Goal: Task Accomplishment & Management: Manage account settings

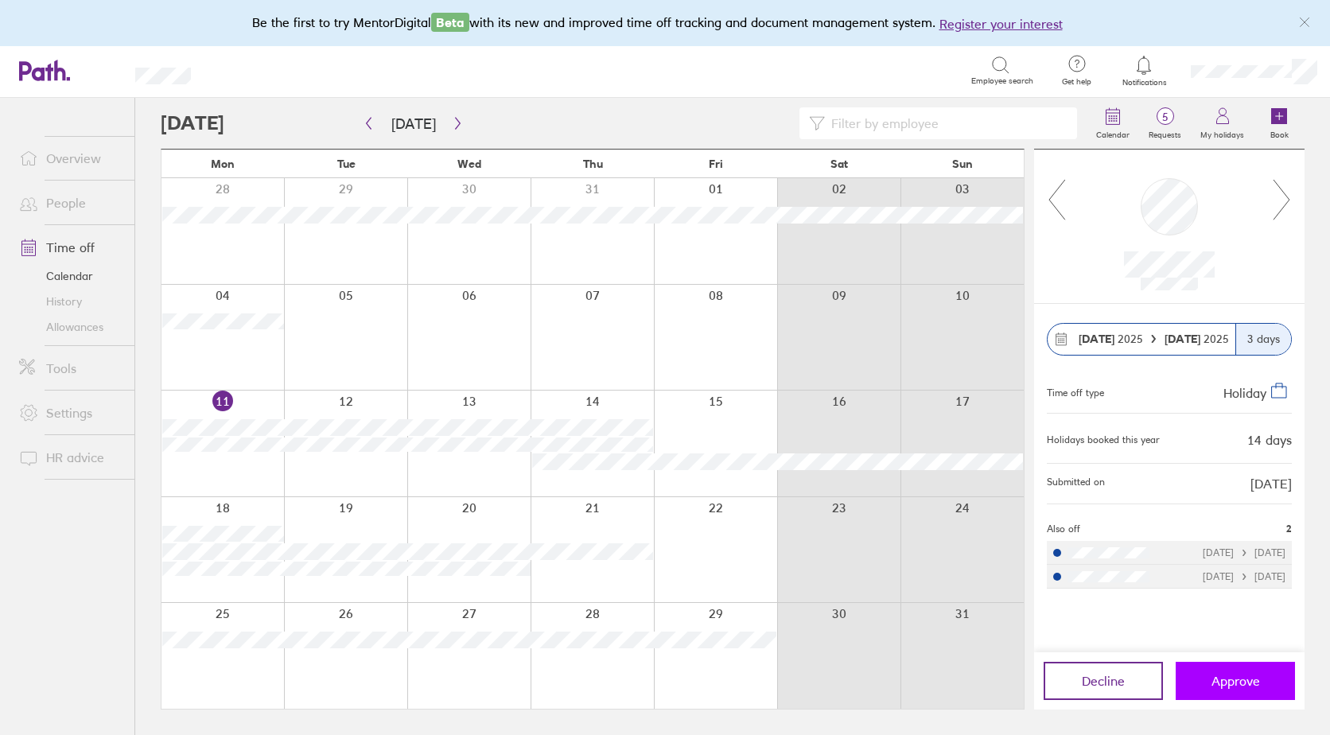
click at [1219, 686] on span "Approve" at bounding box center [1236, 681] width 49 height 14
click at [1221, 685] on span "Approve" at bounding box center [1236, 681] width 49 height 14
click at [1225, 686] on span "Approve" at bounding box center [1236, 681] width 49 height 14
click at [1280, 199] on icon at bounding box center [1282, 199] width 20 height 43
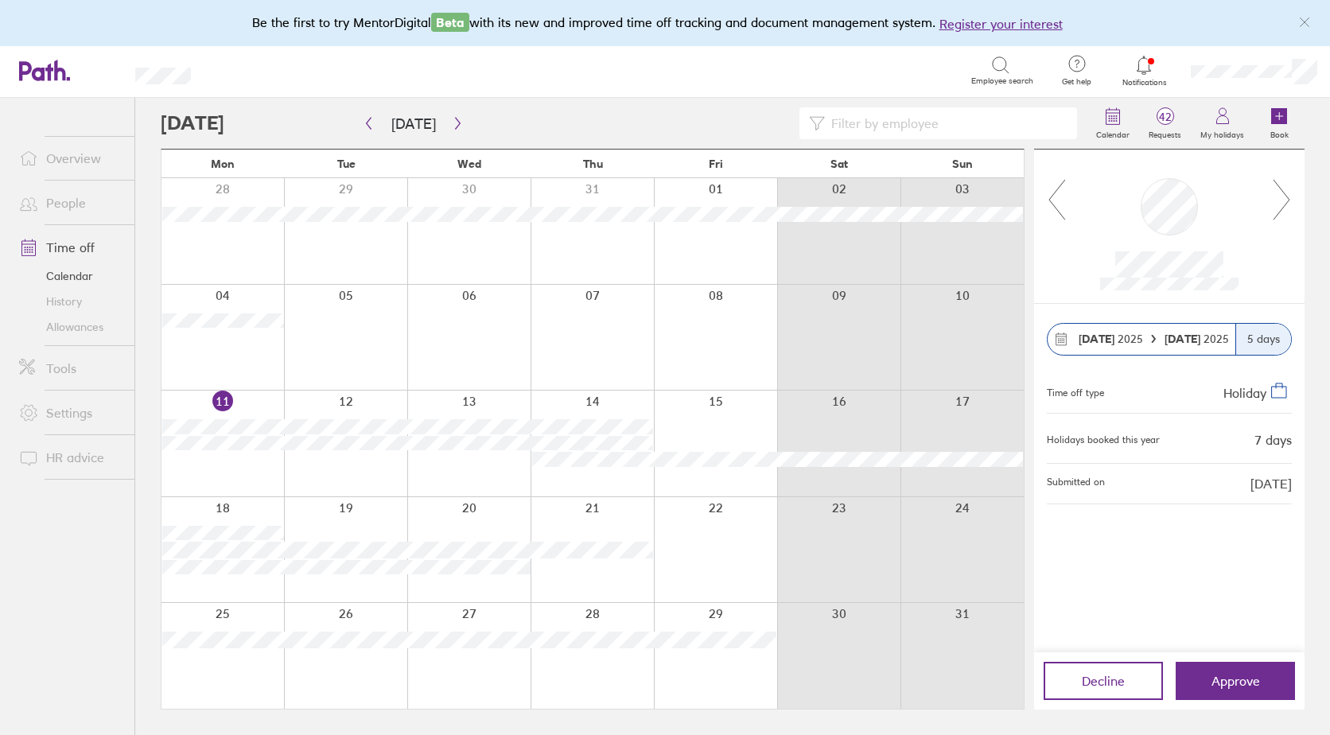
click at [1282, 205] on icon at bounding box center [1282, 199] width 20 height 43
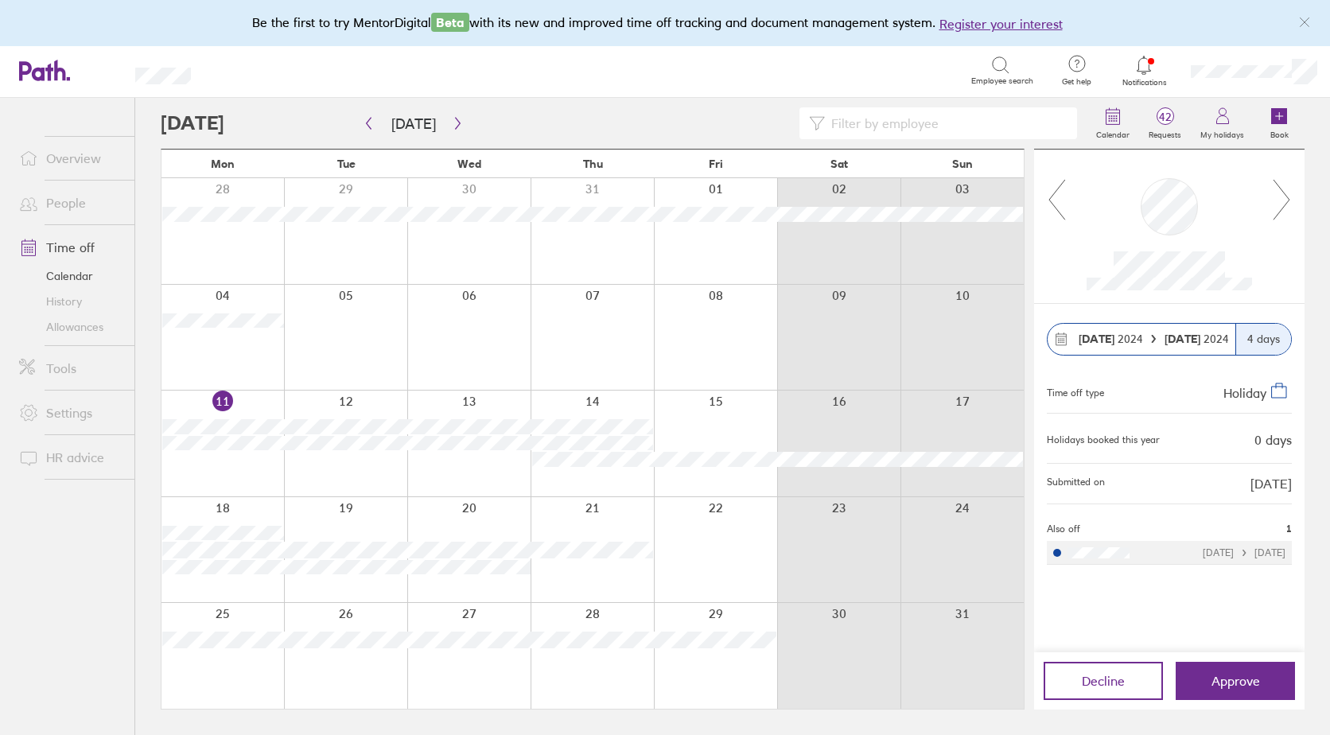
click at [1282, 205] on icon at bounding box center [1282, 199] width 20 height 43
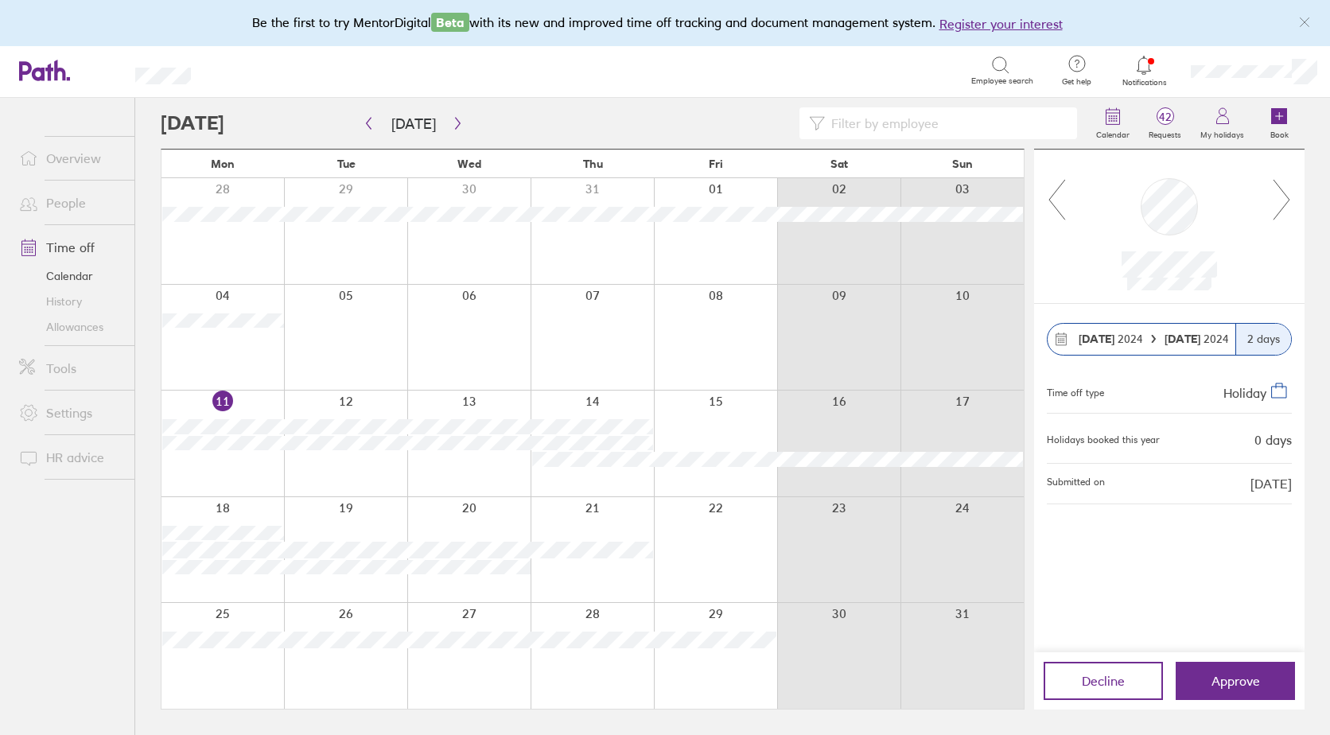
click at [1282, 205] on icon at bounding box center [1282, 199] width 20 height 43
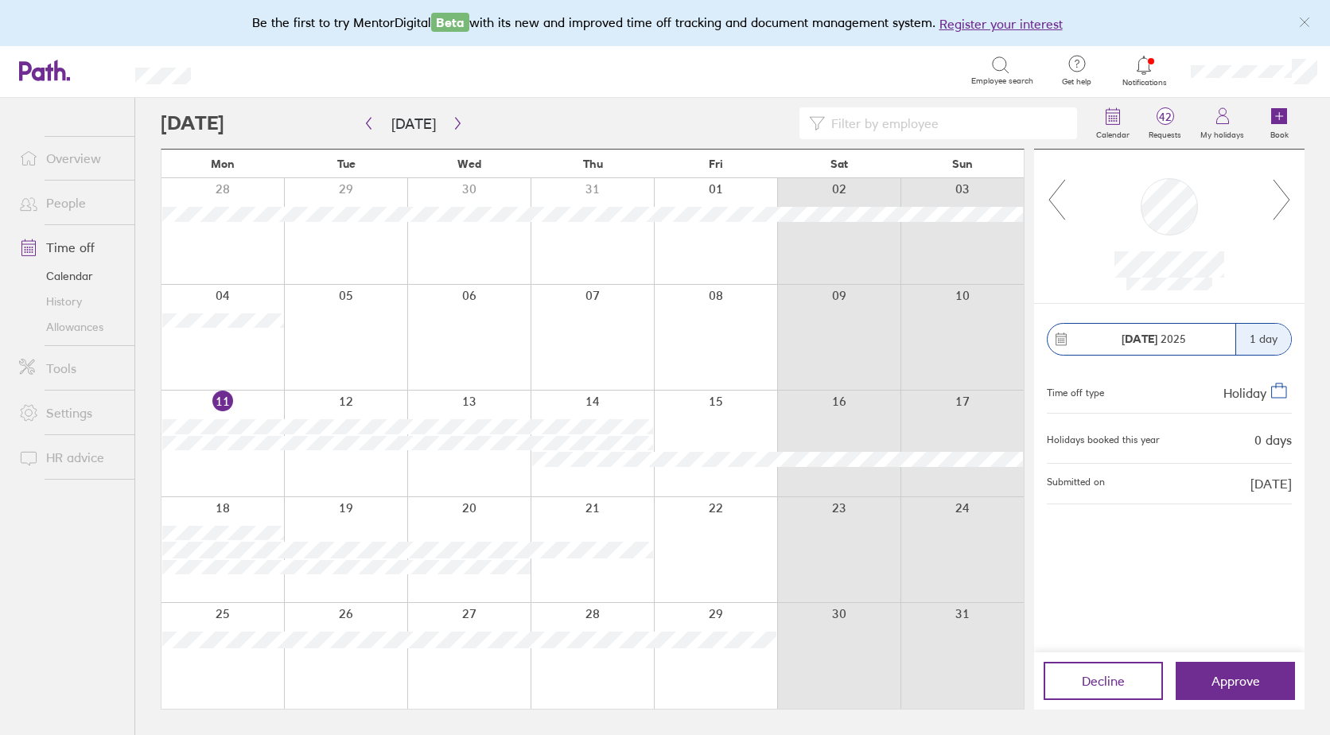
click at [1282, 205] on icon at bounding box center [1282, 199] width 20 height 43
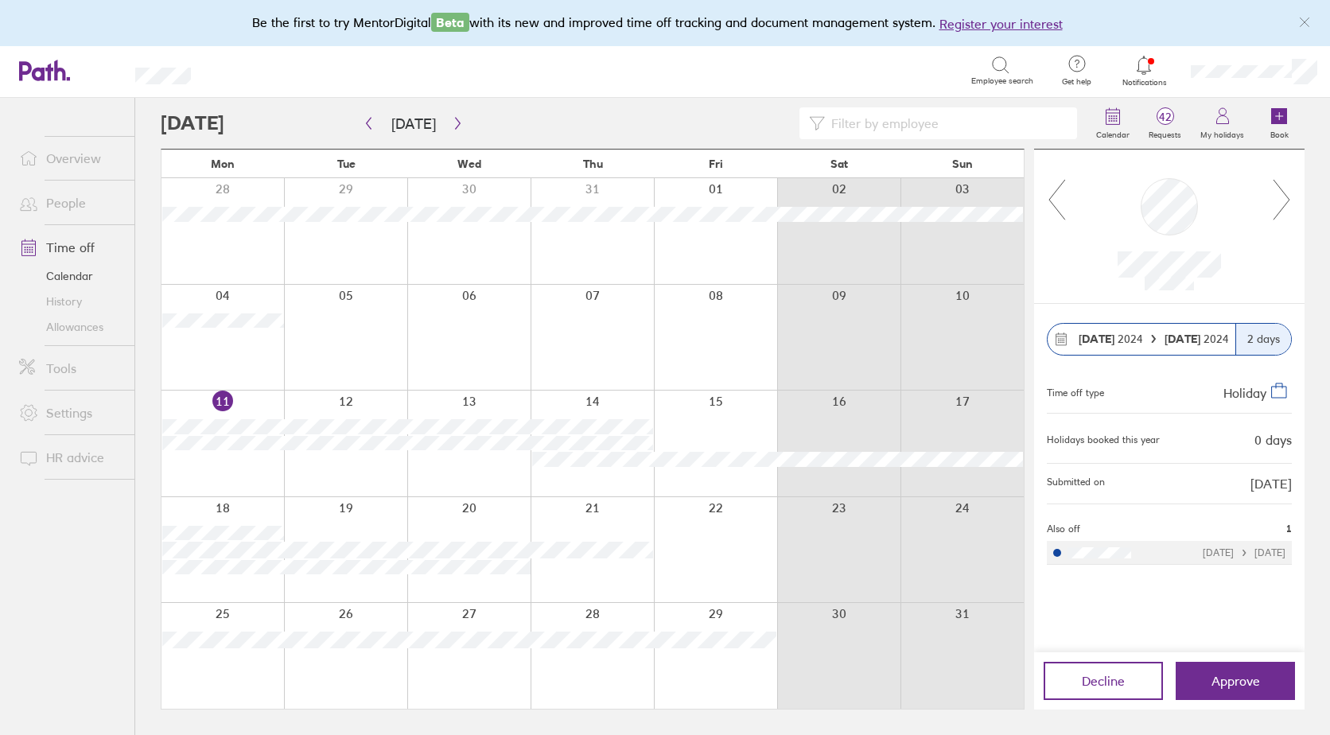
click at [1282, 205] on icon at bounding box center [1282, 199] width 20 height 43
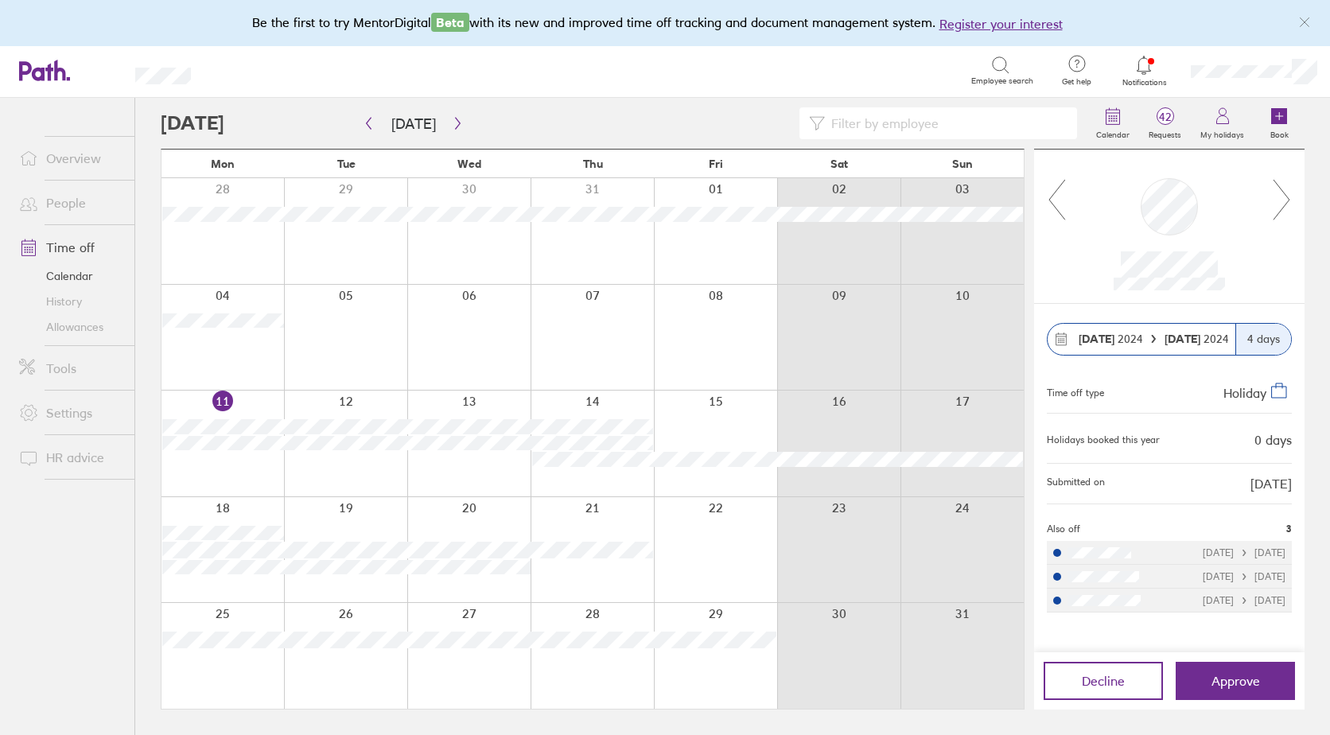
click at [1282, 205] on icon at bounding box center [1282, 199] width 20 height 43
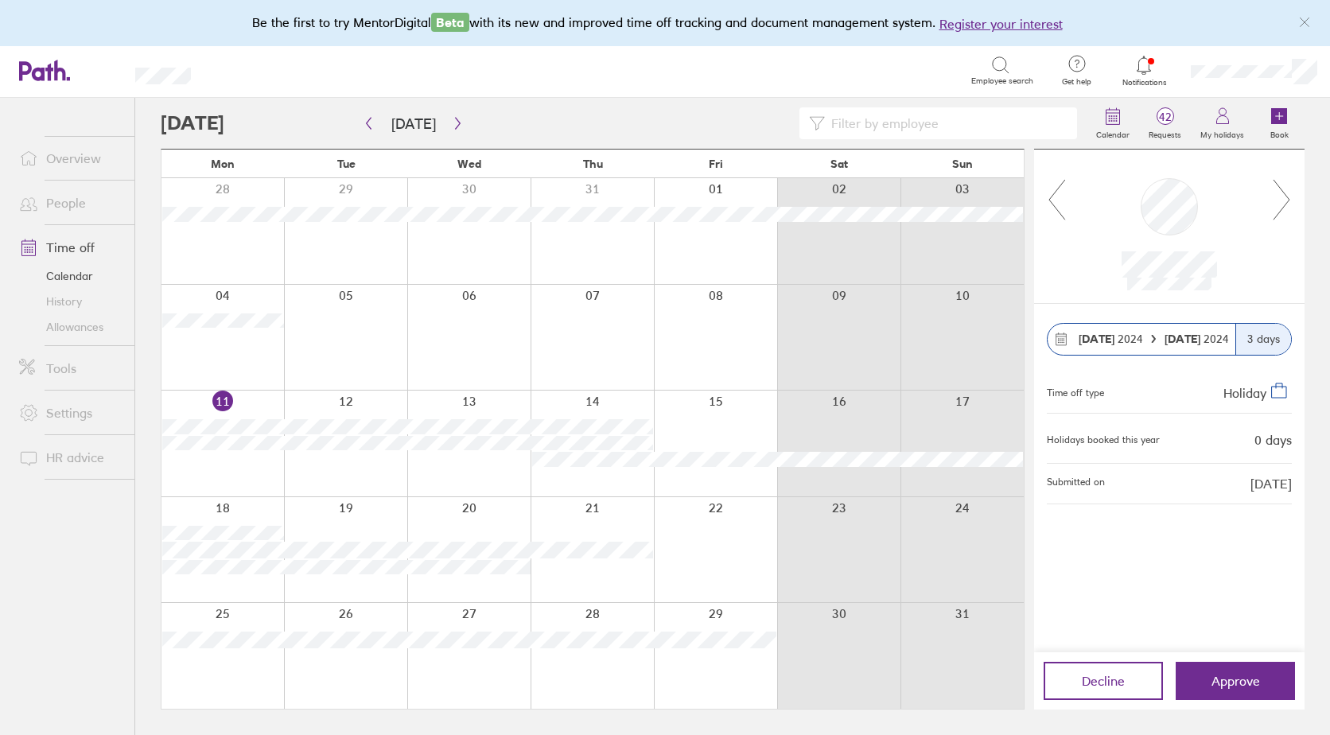
click at [1282, 205] on icon at bounding box center [1282, 199] width 20 height 43
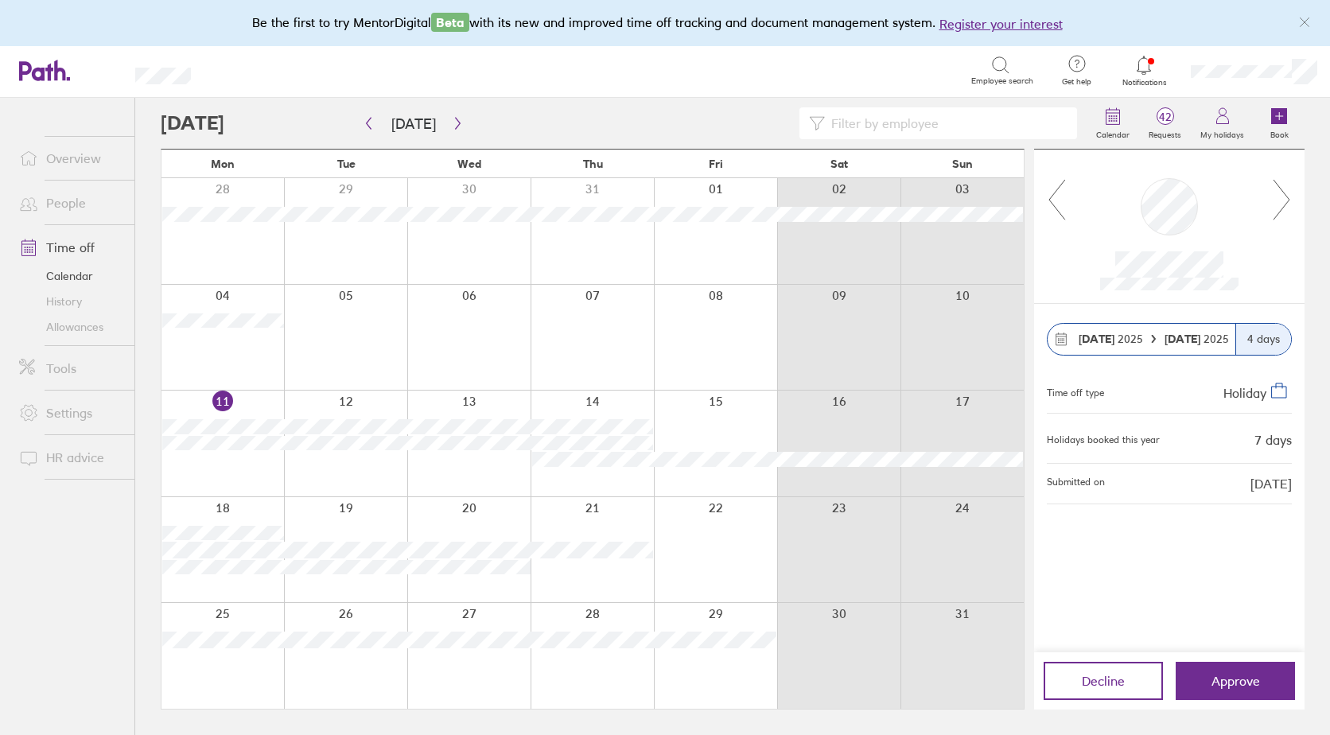
click at [1282, 205] on icon at bounding box center [1282, 199] width 20 height 43
click at [1170, 114] on span "42" at bounding box center [1165, 117] width 52 height 13
click at [1164, 125] on icon at bounding box center [1165, 116] width 19 height 19
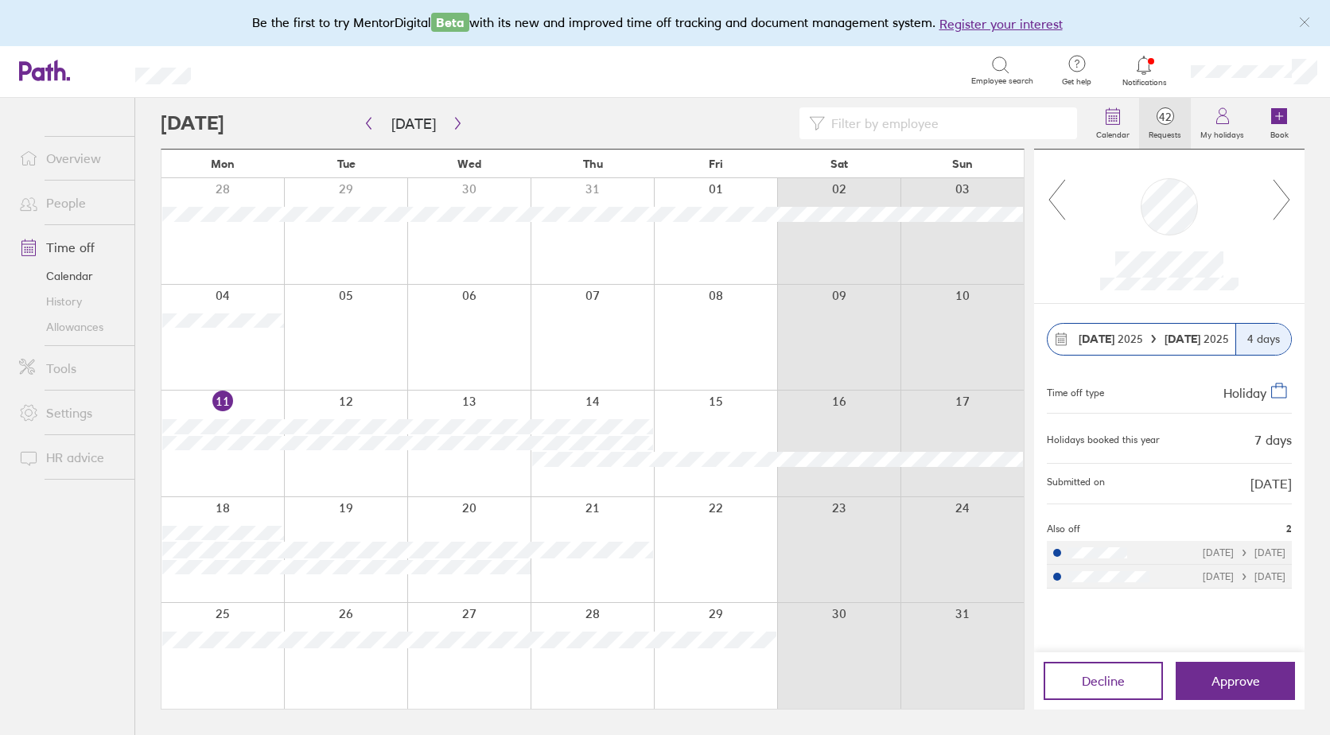
click at [1242, 62] on div at bounding box center [1254, 71] width 152 height 51
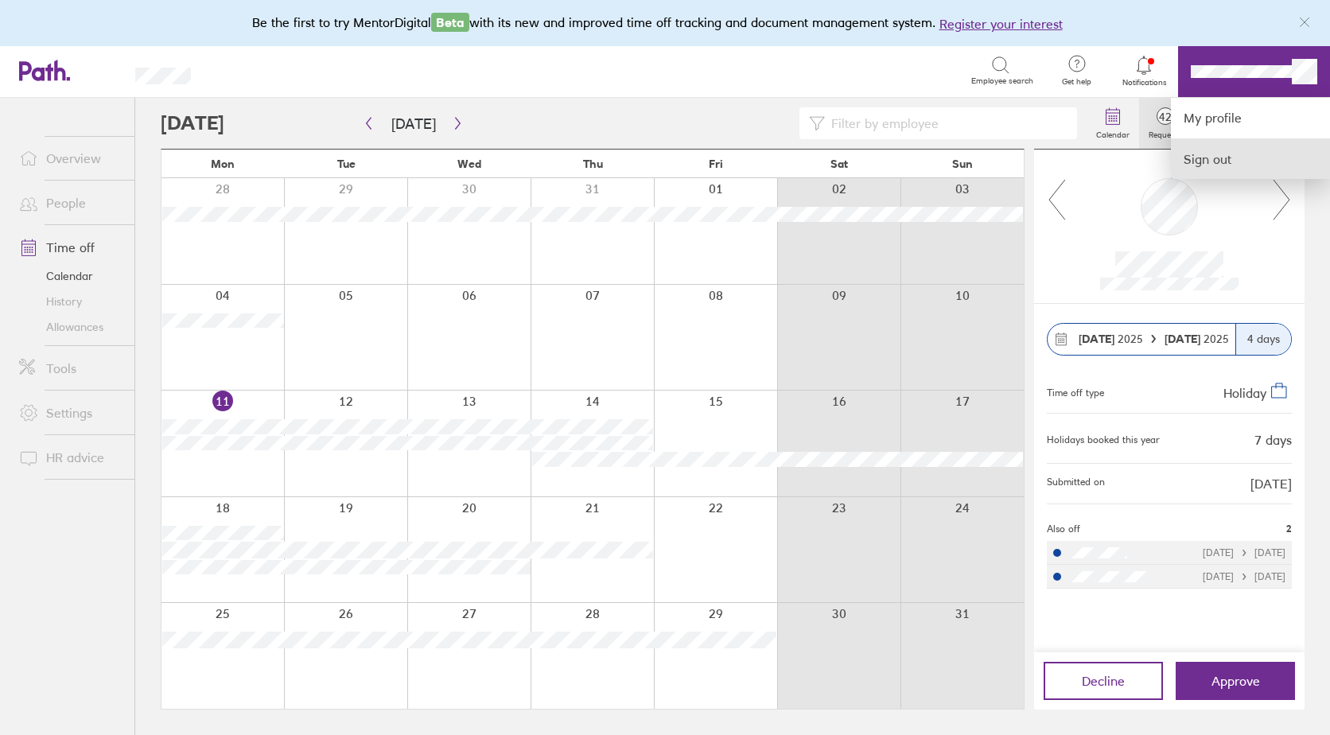
click at [1218, 156] on link "Sign out" at bounding box center [1250, 159] width 159 height 40
